Goal: Find specific page/section: Find specific page/section

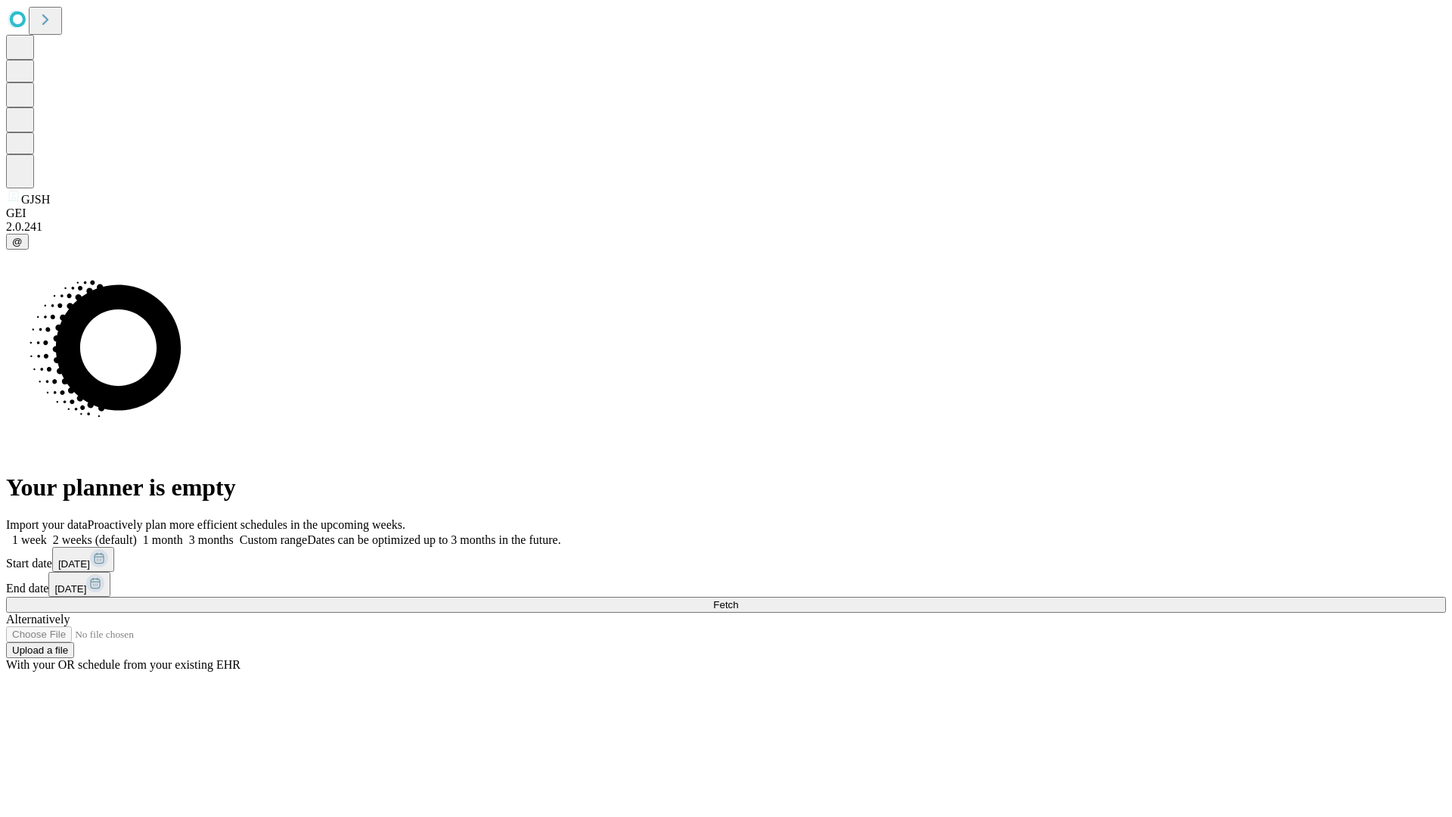
click at [738, 599] on span "Fetch" at bounding box center [725, 604] width 25 height 11
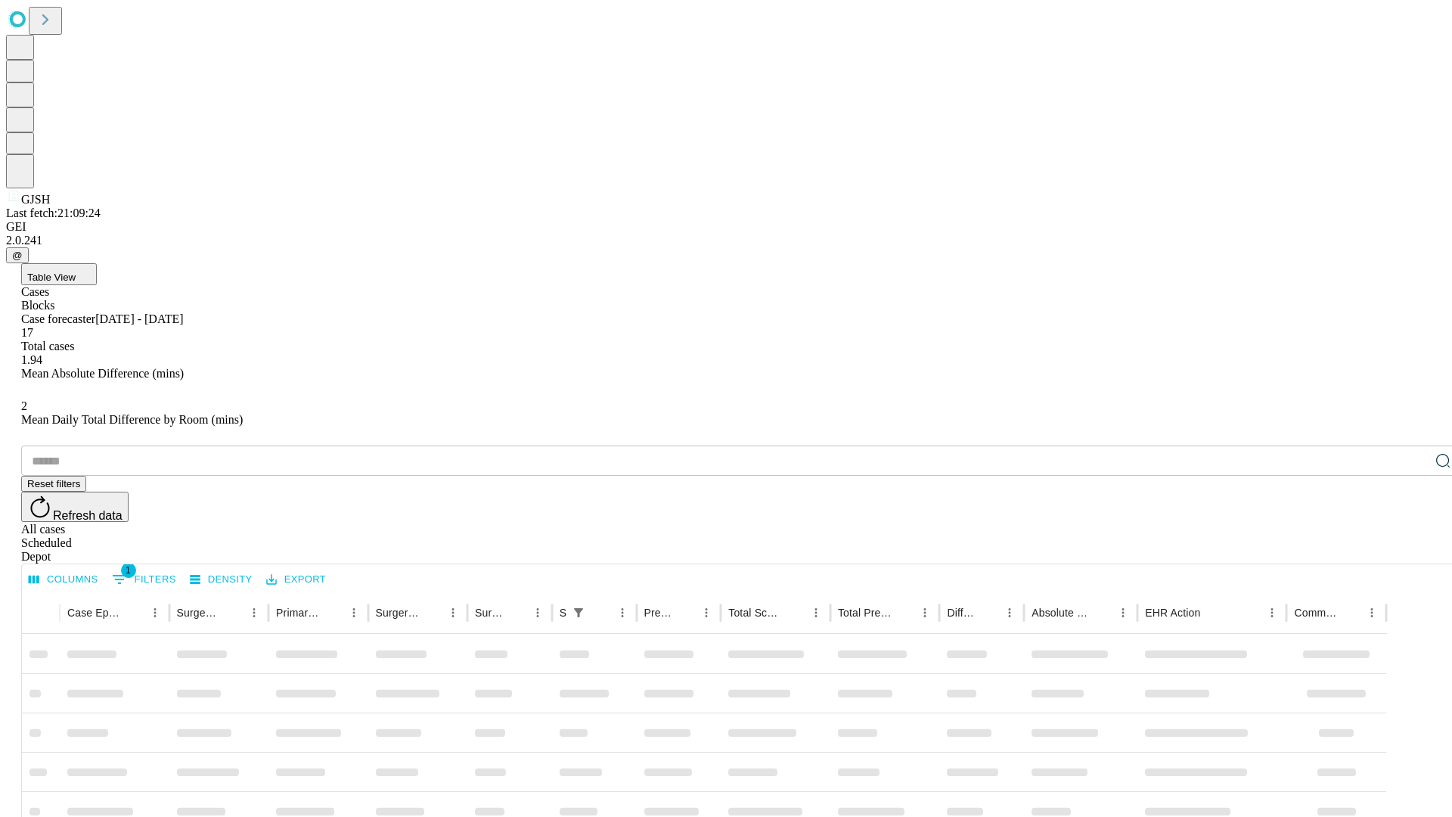
click at [1413, 550] on div "Depot" at bounding box center [741, 557] width 1440 height 14
